Goal: Task Accomplishment & Management: Use online tool/utility

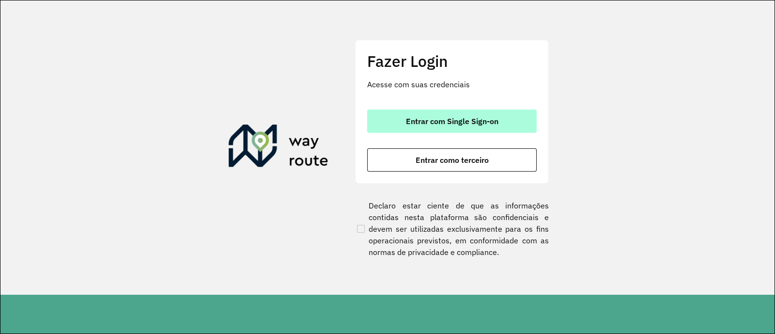
click at [457, 117] on span "Entrar com Single Sign-on" at bounding box center [452, 121] width 93 height 8
click at [453, 117] on span "Entrar com Single Sign-on" at bounding box center [452, 121] width 93 height 8
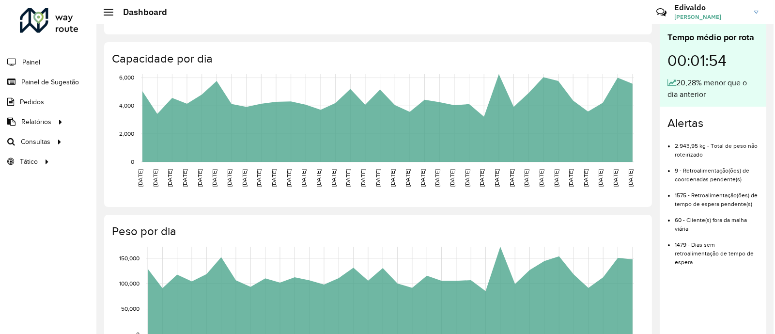
scroll to position [121, 0]
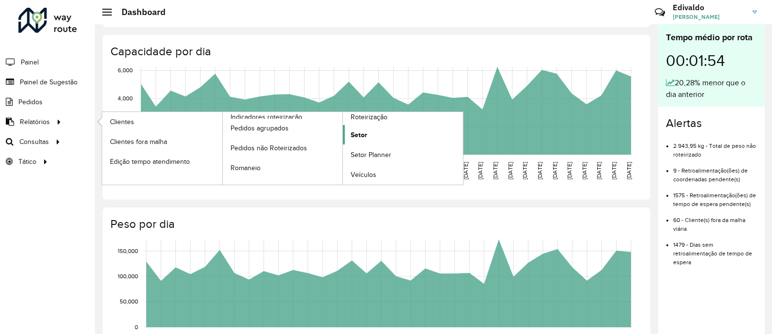
click at [365, 131] on span "Setor" at bounding box center [359, 135] width 16 height 10
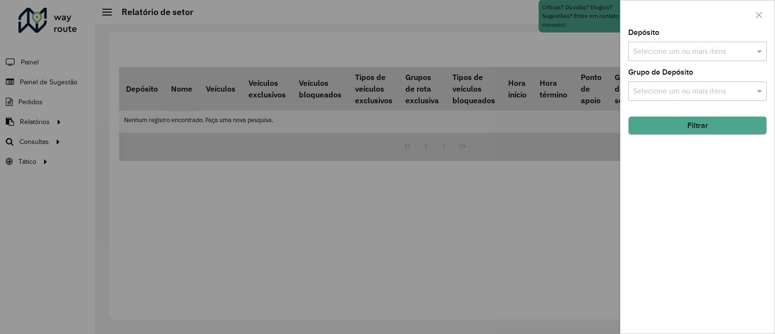
click at [673, 39] on div "Depósito Selecione um ou mais itens" at bounding box center [697, 45] width 139 height 32
click at [668, 54] on input "text" at bounding box center [693, 52] width 124 height 12
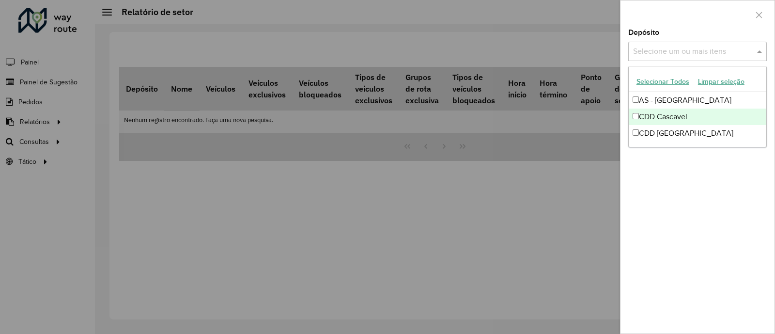
click at [668, 117] on div "CDD Cascavel" at bounding box center [698, 117] width 138 height 16
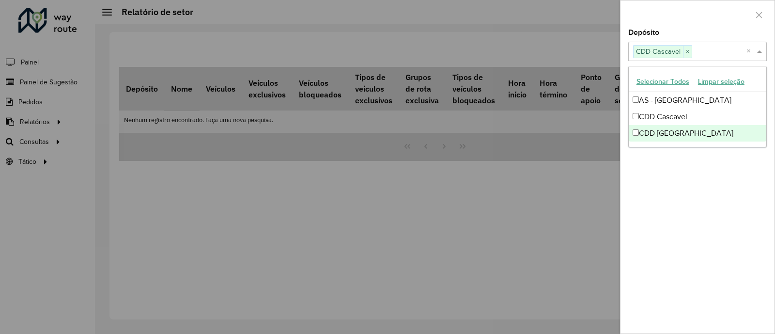
click at [673, 178] on div "Depósito Selecione um ou mais itens CDD Cascavel × × Grupo de Depósito Selecion…" at bounding box center [698, 181] width 154 height 304
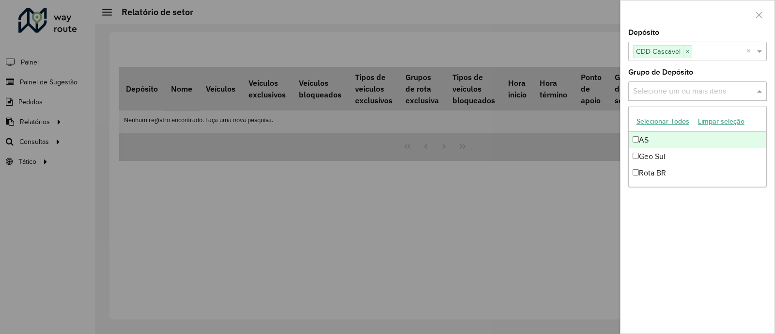
click at [682, 93] on input "text" at bounding box center [693, 92] width 124 height 12
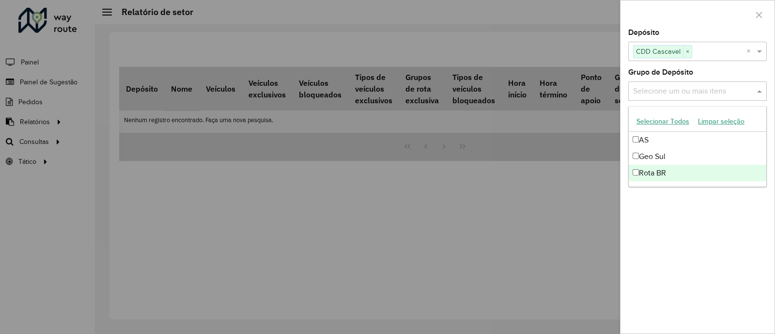
click at [664, 172] on div "Rota BR" at bounding box center [698, 173] width 138 height 16
click at [672, 210] on div "Depósito Selecione um ou mais itens CDD Cascavel × × Grupo de Depósito Selecion…" at bounding box center [698, 181] width 154 height 304
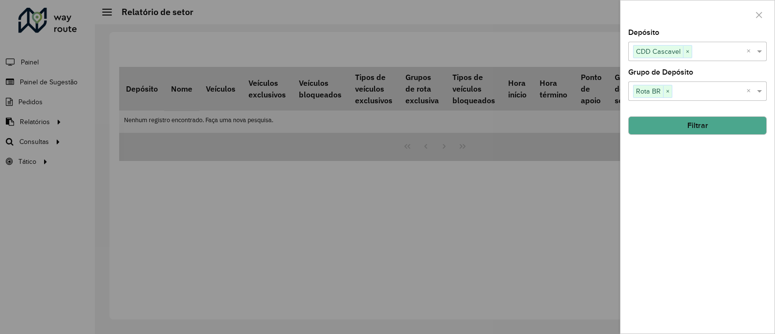
click at [685, 127] on button "Filtrar" at bounding box center [697, 125] width 139 height 18
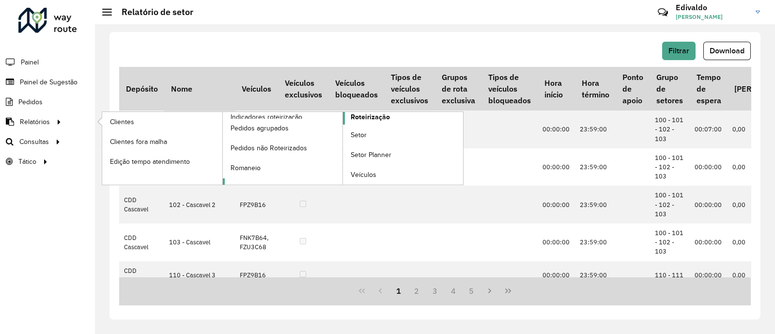
click at [369, 118] on span "Roteirização" at bounding box center [370, 117] width 39 height 10
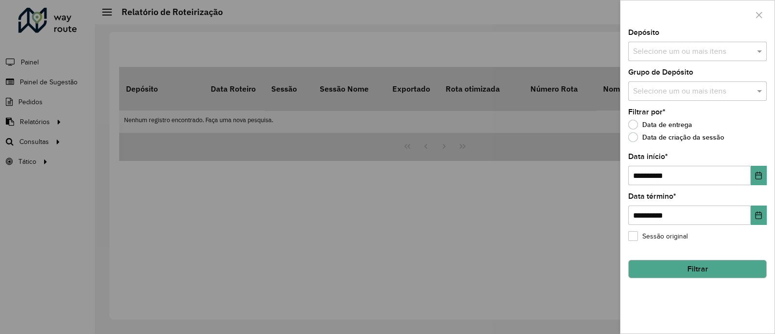
click at [42, 125] on div at bounding box center [387, 167] width 775 height 334
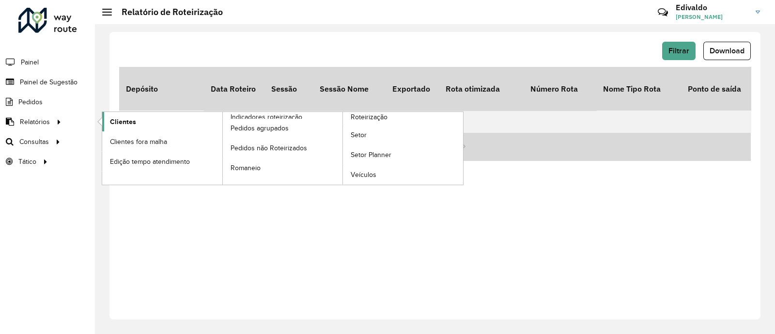
click at [117, 120] on span "Clientes" at bounding box center [123, 122] width 26 height 10
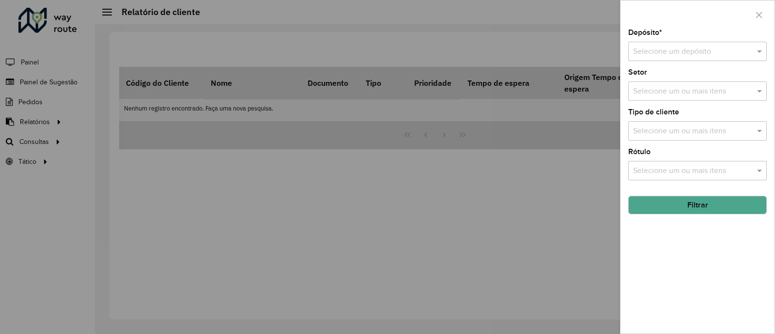
click at [674, 56] on input "text" at bounding box center [687, 52] width 109 height 12
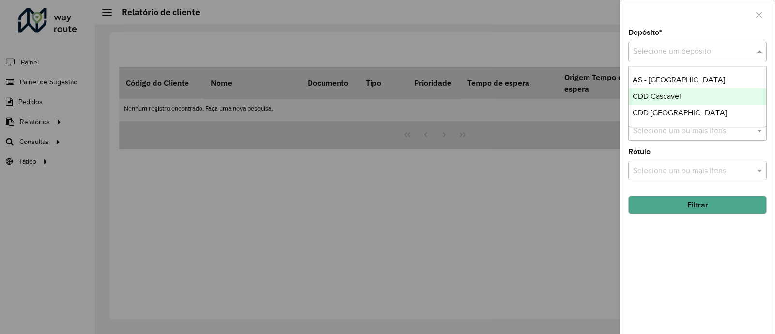
click at [664, 95] on span "CDD Cascavel" at bounding box center [657, 96] width 48 height 8
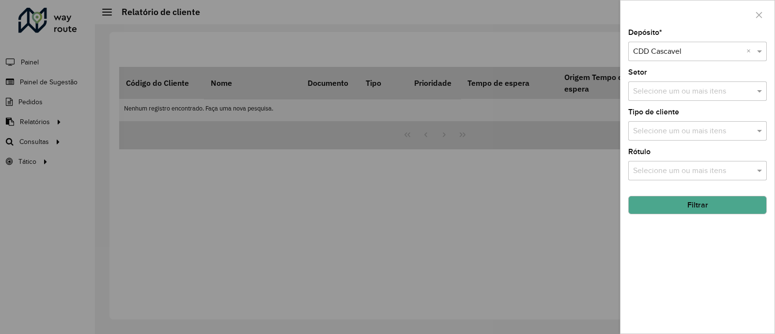
click at [693, 213] on button "Filtrar" at bounding box center [697, 205] width 139 height 18
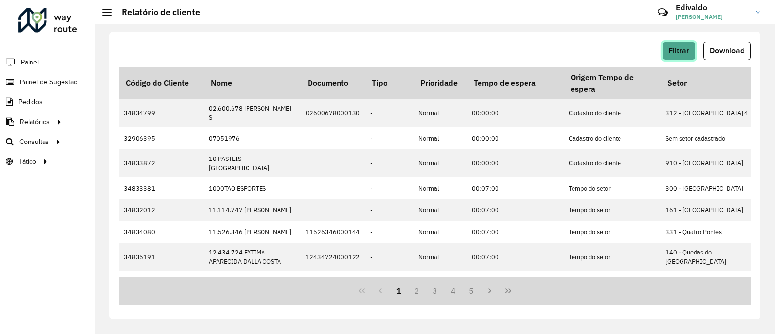
click at [688, 50] on span "Filtrar" at bounding box center [678, 51] width 21 height 8
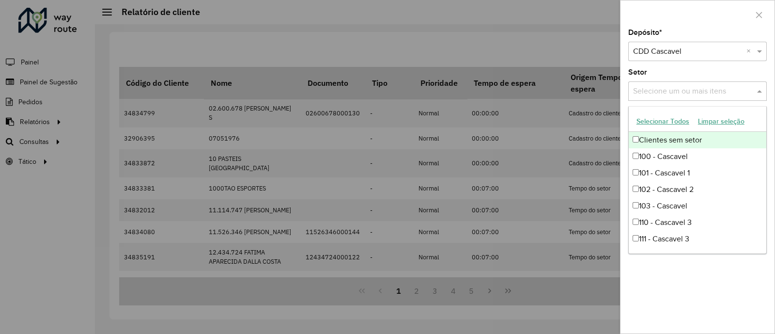
click at [667, 90] on input "text" at bounding box center [693, 92] width 124 height 12
click at [772, 115] on div "Depósito * Selecione um depósito × CDD Cascavel × Setor Selecione um ou mais it…" at bounding box center [698, 181] width 154 height 304
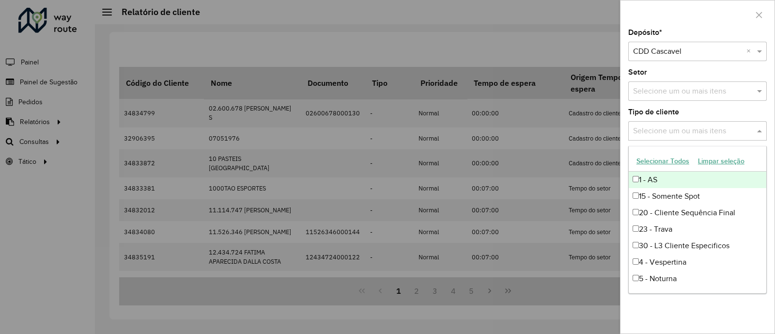
click at [714, 132] on input "text" at bounding box center [693, 131] width 124 height 12
click at [770, 122] on div "Depósito * Selecione um depósito × CDD Cascavel × Setor Selecione um ou mais it…" at bounding box center [698, 181] width 154 height 304
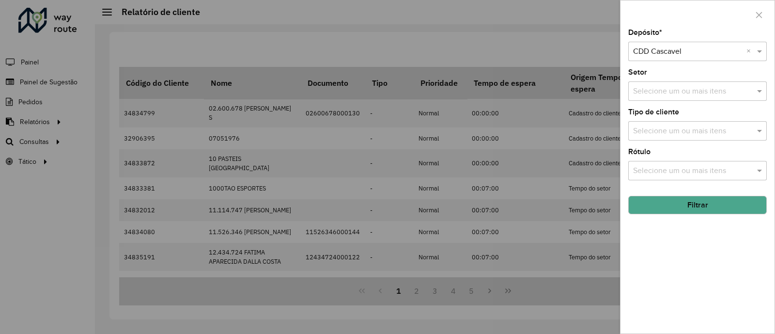
click at [703, 173] on input "text" at bounding box center [693, 171] width 124 height 12
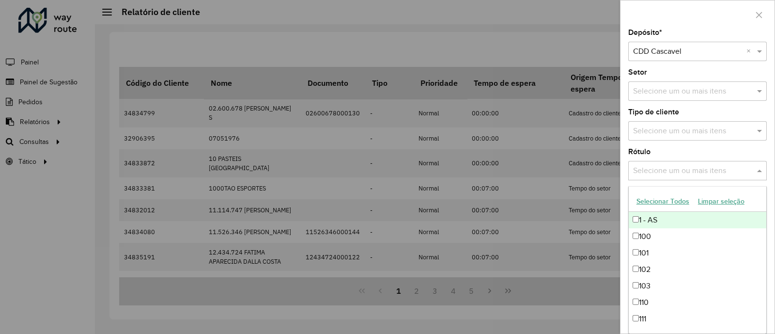
click at [771, 147] on div "Depósito * Selecione um depósito × CDD Cascavel × Setor Selecione um ou mais it…" at bounding box center [698, 181] width 154 height 304
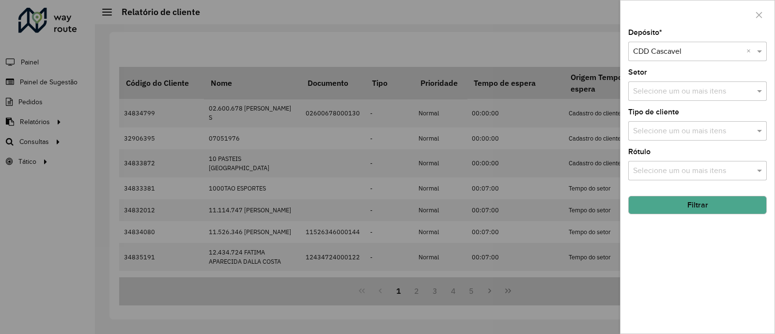
click at [474, 53] on div at bounding box center [387, 167] width 775 height 334
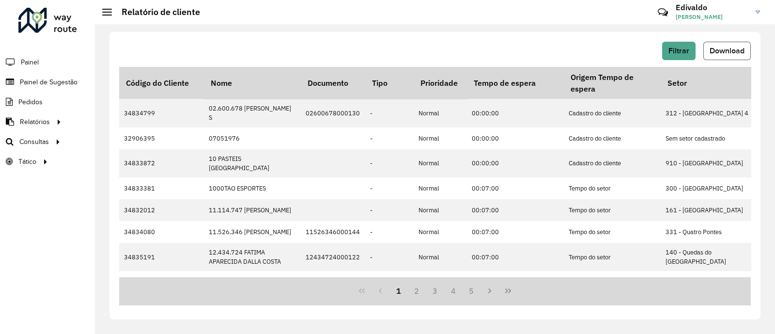
click at [744, 52] on span "Download" at bounding box center [727, 51] width 35 height 8
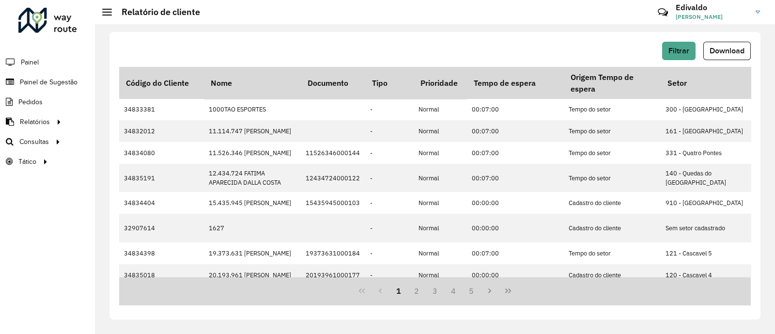
scroll to position [242, 0]
